Goal: Information Seeking & Learning: Find specific fact

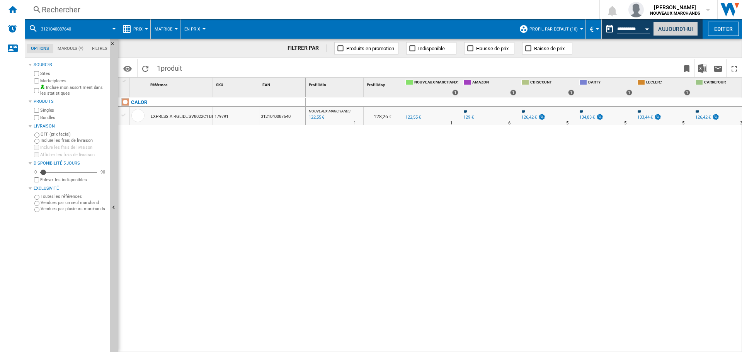
click at [692, 32] on button "Aujourd'hui" at bounding box center [675, 29] width 45 height 14
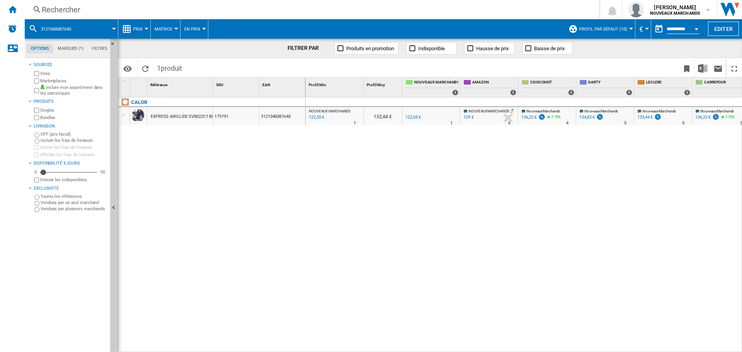
click at [172, 11] on div "Rechercher" at bounding box center [310, 9] width 537 height 11
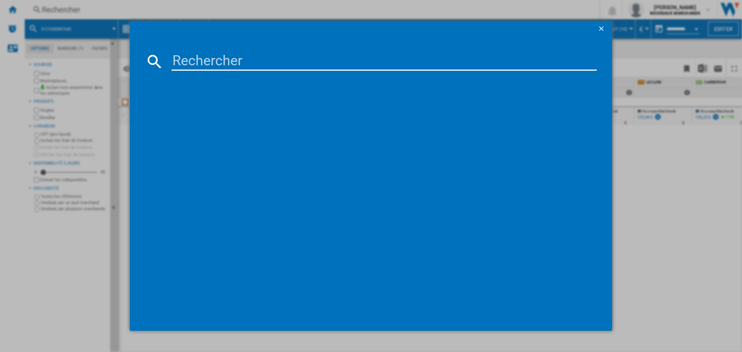
click at [206, 59] on input at bounding box center [384, 61] width 425 height 19
paste input "PCJ677"
type input "PCJ677"
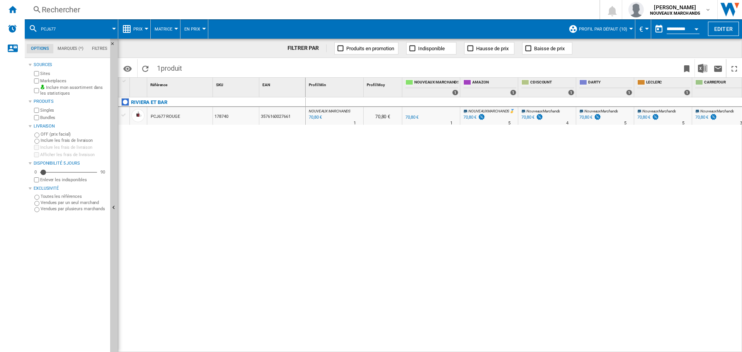
click at [470, 115] on div "70,80 €" at bounding box center [469, 117] width 13 height 5
click at [106, 4] on div "Rechercher" at bounding box center [310, 9] width 537 height 11
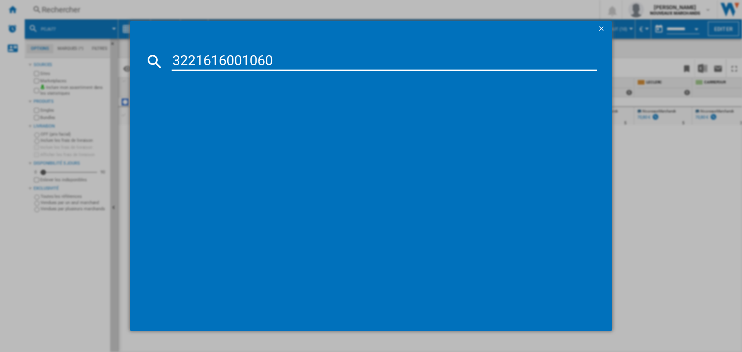
type input "3221616001060"
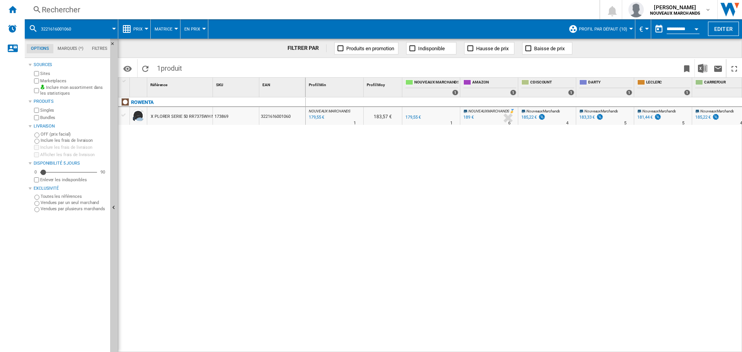
click at [469, 117] on div "189 €" at bounding box center [468, 117] width 10 height 5
click at [531, 115] on div "185,22 €" at bounding box center [528, 117] width 15 height 5
click at [586, 117] on div "183,33 €" at bounding box center [586, 117] width 15 height 5
click at [114, 3] on div "Rechercher Rechercher 0 [PERSON_NAME] NOUVEAUX MARCHANDS NOUVEAUX MARCHANDS Mes…" at bounding box center [383, 9] width 717 height 19
click at [107, 7] on div "Rechercher" at bounding box center [310, 9] width 537 height 11
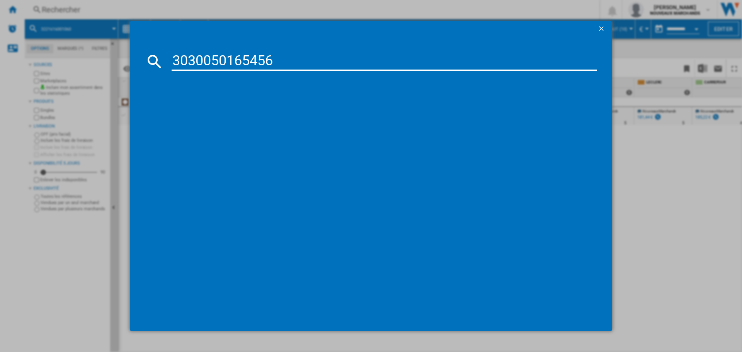
type input "3030050165456"
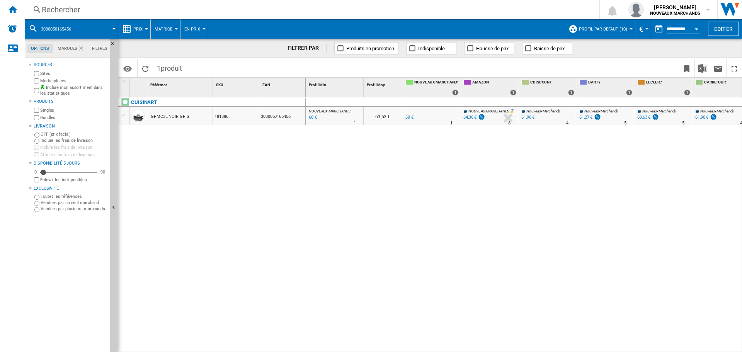
click at [473, 118] on div "64,36 €" at bounding box center [469, 117] width 13 height 5
